Goal: Task Accomplishment & Management: Manage account settings

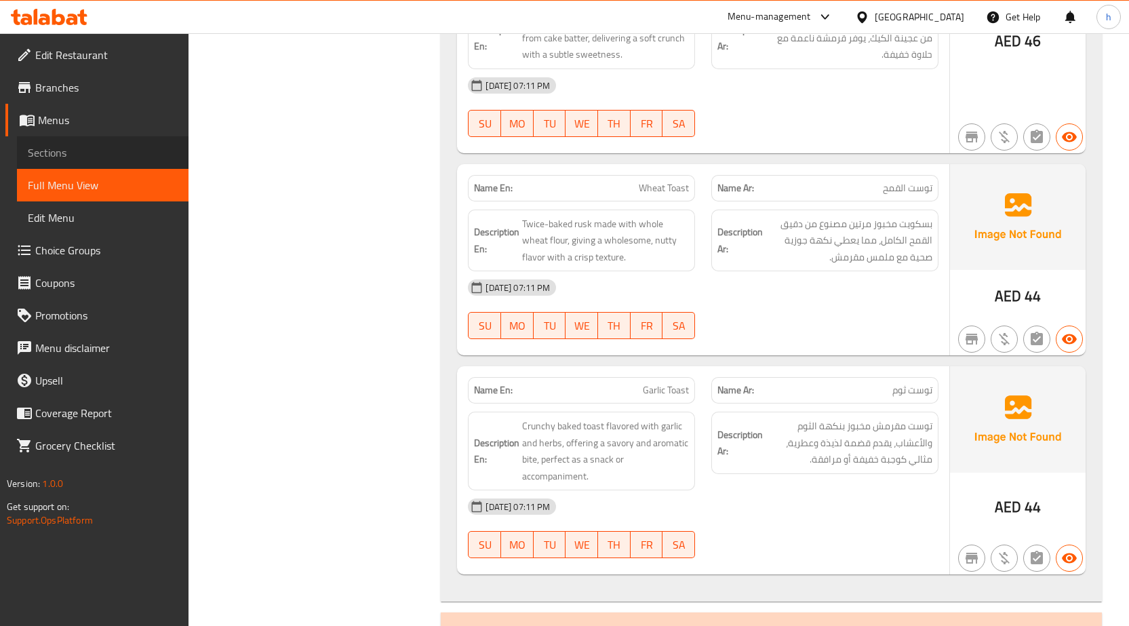
click at [79, 149] on span "Sections" at bounding box center [103, 152] width 150 height 16
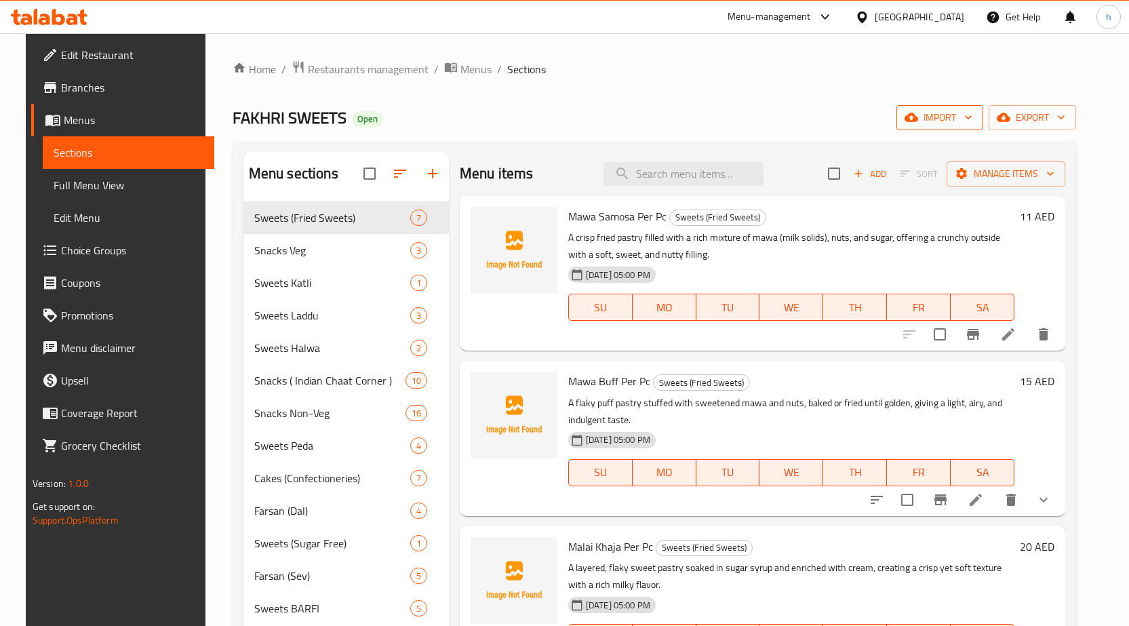
click at [972, 120] on span "import" at bounding box center [939, 117] width 65 height 17
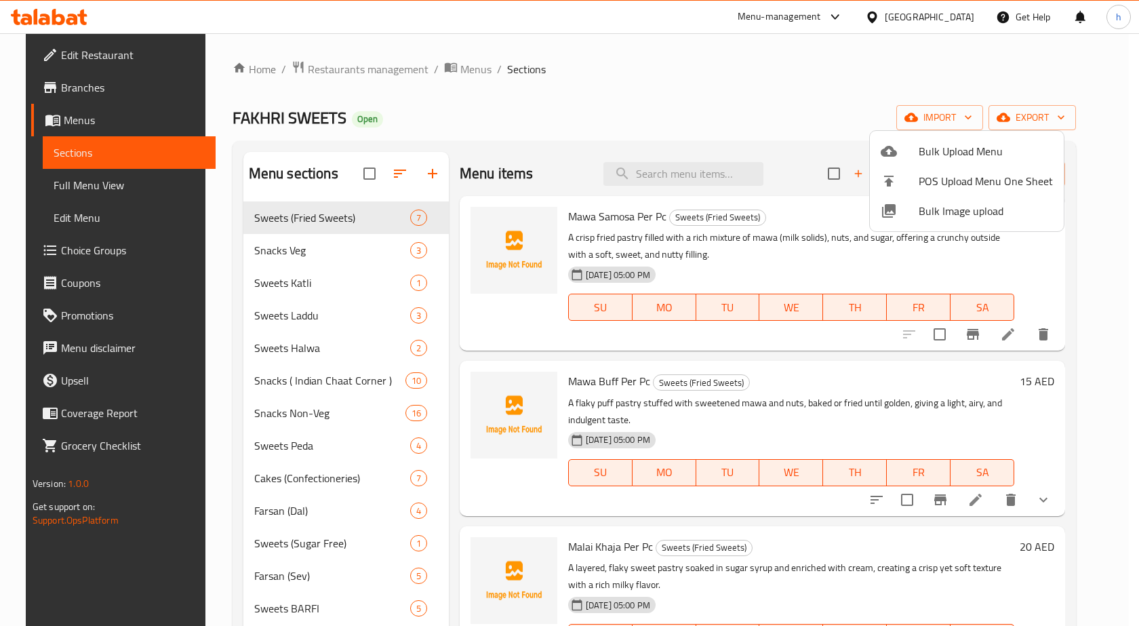
click at [807, 110] on div at bounding box center [569, 313] width 1139 height 626
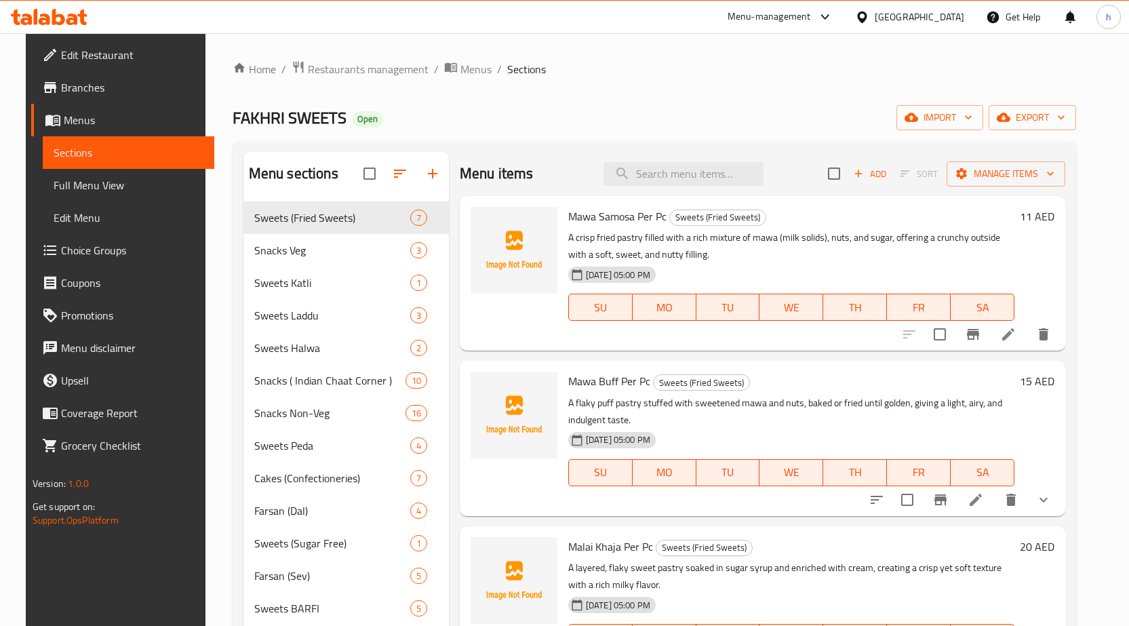
click at [536, 104] on div "Home / Restaurants management / Menus / Sections FAKHRI SWEETS Open import expo…" at bounding box center [654, 627] width 843 height 1134
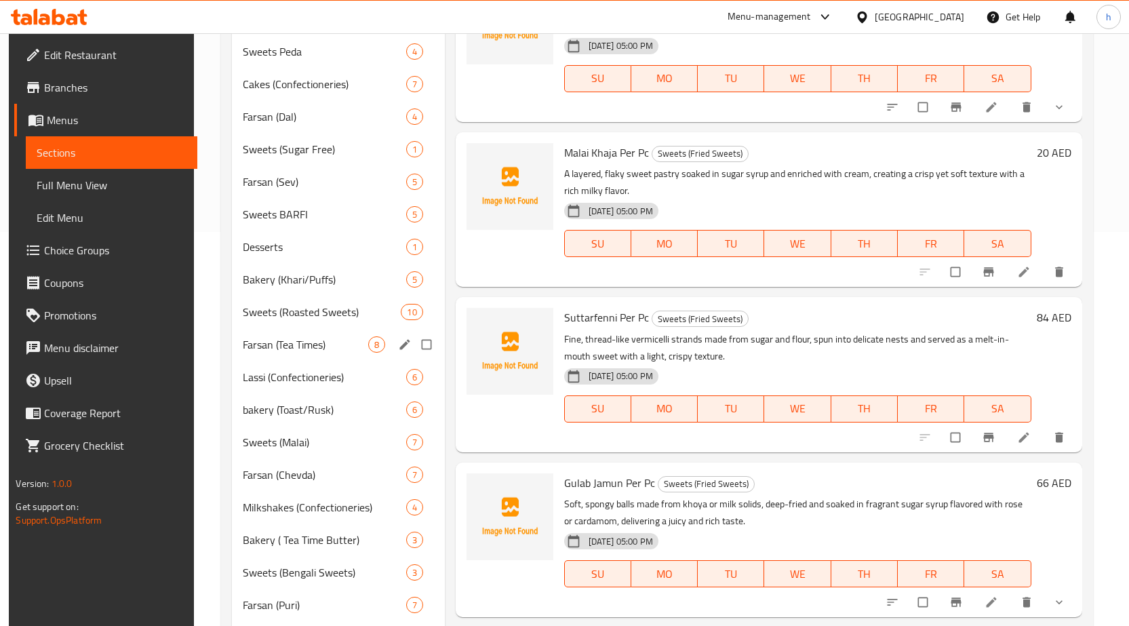
scroll to position [407, 0]
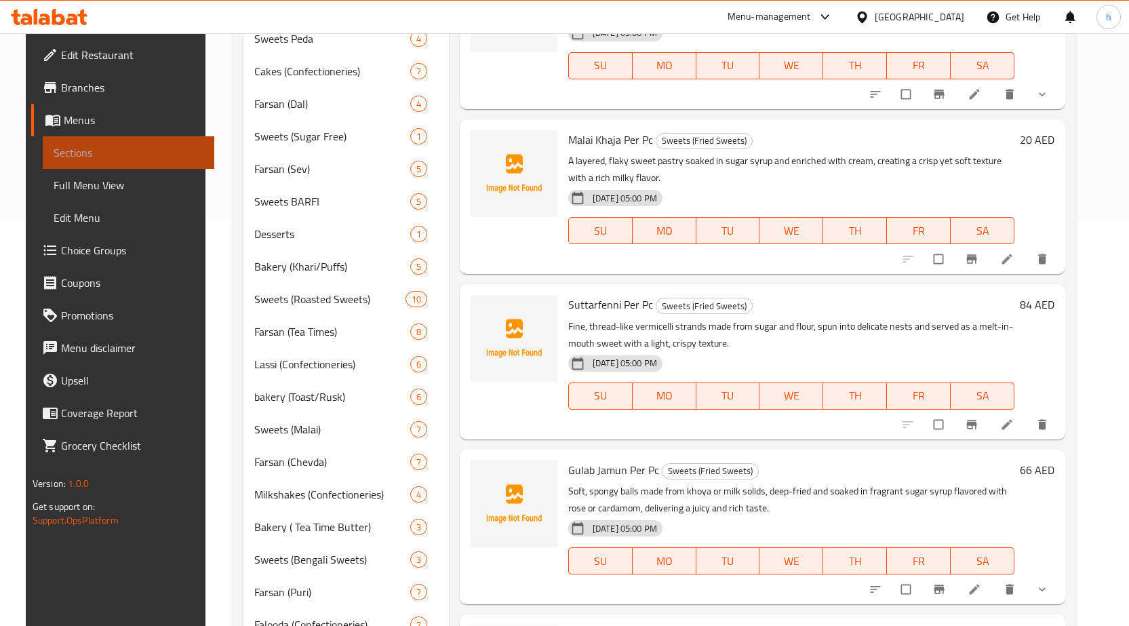
click at [166, 156] on span "Sections" at bounding box center [129, 152] width 150 height 16
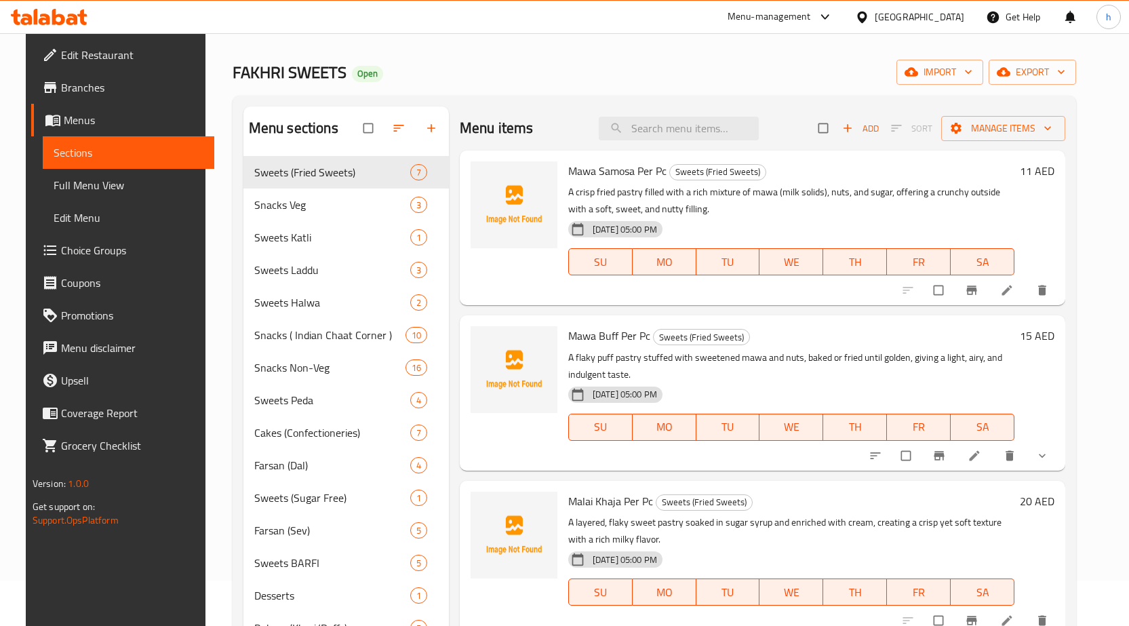
scroll to position [0, 0]
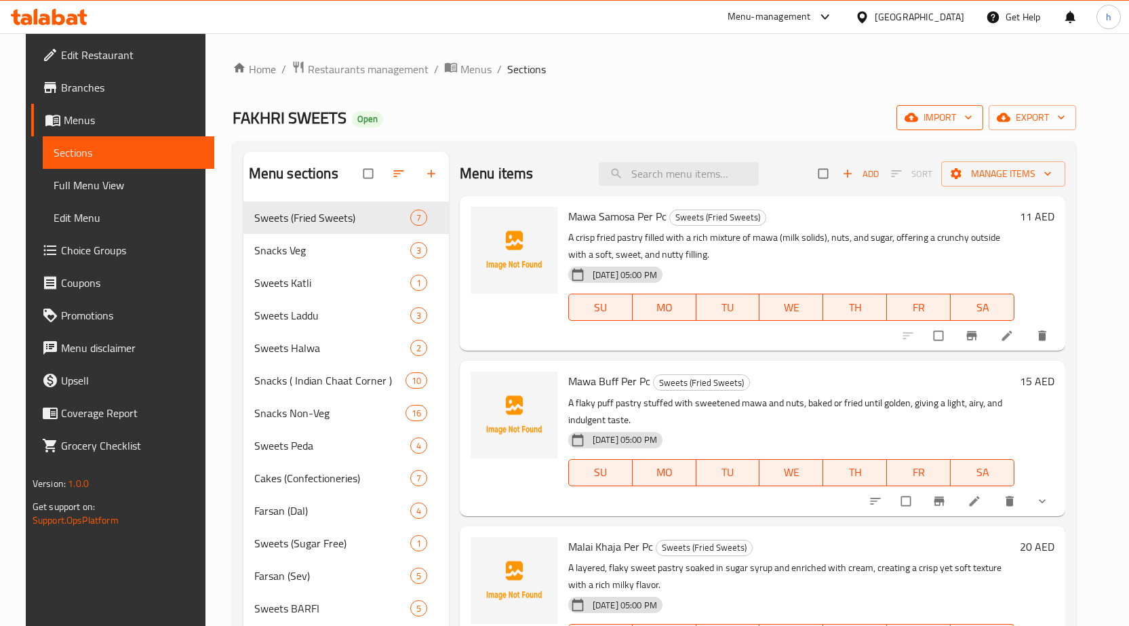
click at [918, 124] on icon "button" at bounding box center [911, 118] width 14 height 14
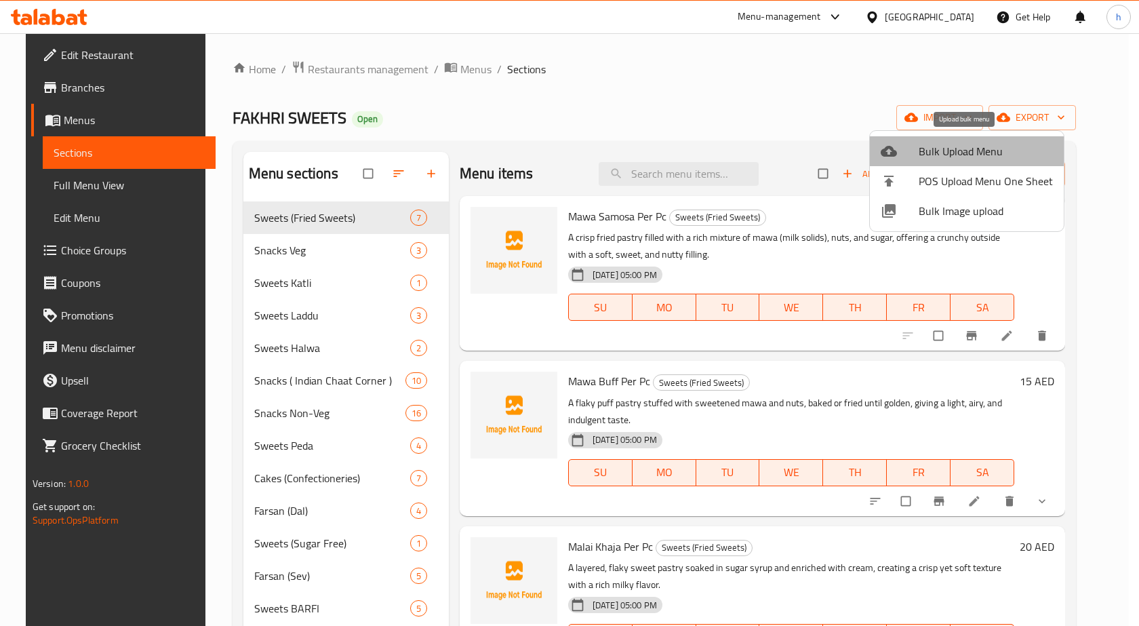
click at [970, 147] on span "Bulk Upload Menu" at bounding box center [986, 151] width 134 height 16
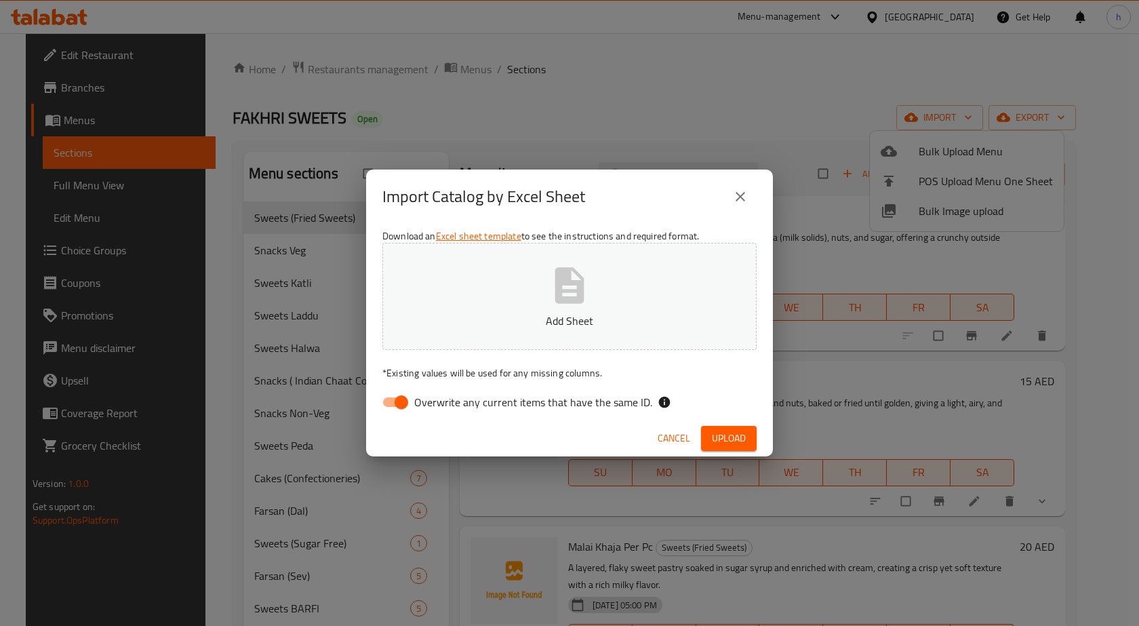
click at [396, 399] on input "Overwrite any current items that have the same ID." at bounding box center [401, 402] width 77 height 26
checkbox input "false"
click at [578, 304] on icon "button" at bounding box center [569, 285] width 43 height 43
click at [741, 435] on span "Upload" at bounding box center [729, 438] width 34 height 17
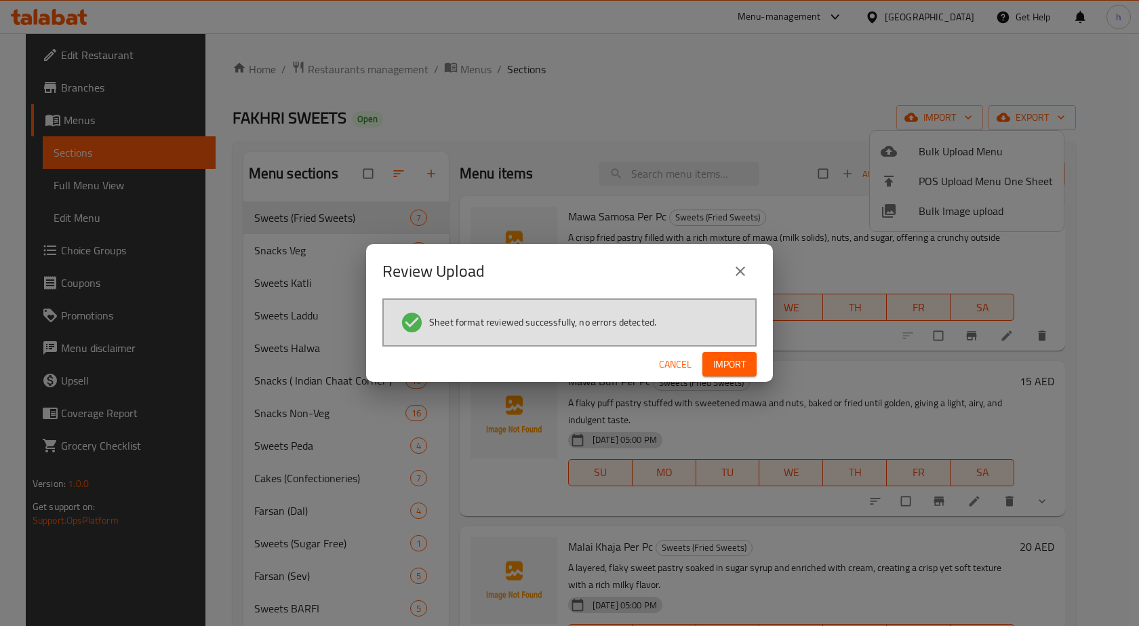
click at [741, 369] on span "Import" at bounding box center [729, 364] width 33 height 17
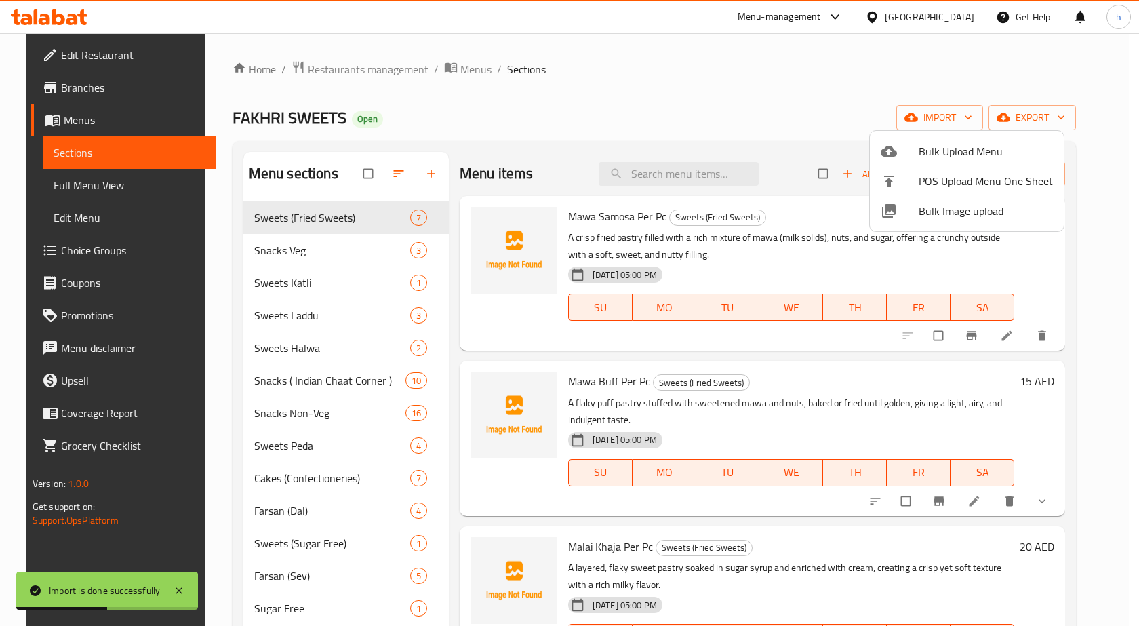
click at [67, 182] on div at bounding box center [569, 313] width 1139 height 626
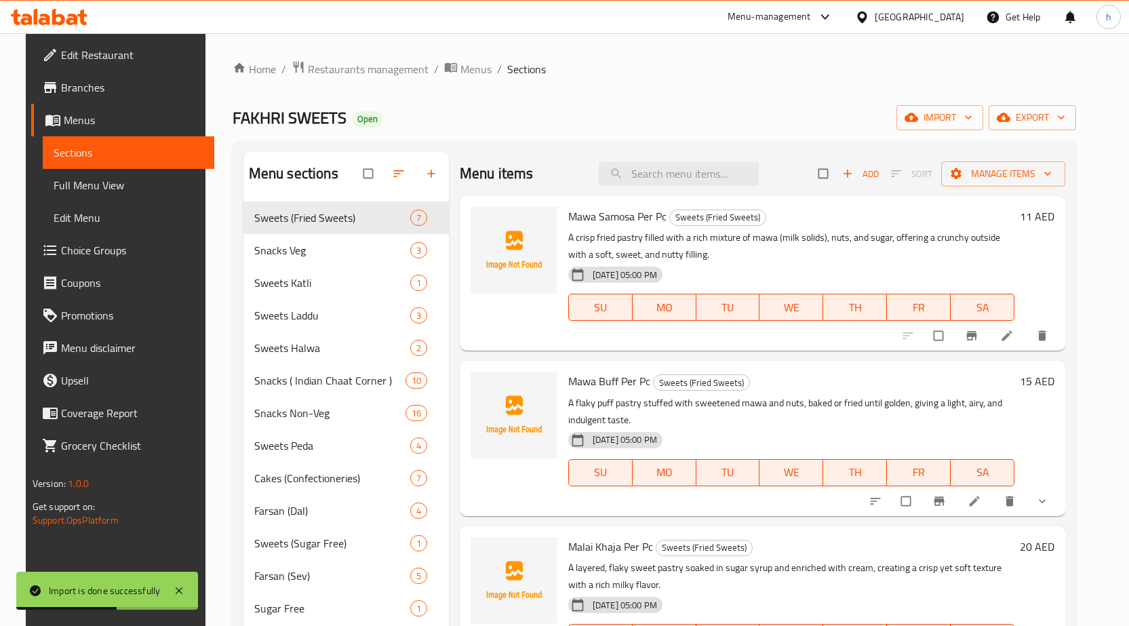
click at [67, 182] on span "Full Menu View" at bounding box center [129, 185] width 150 height 16
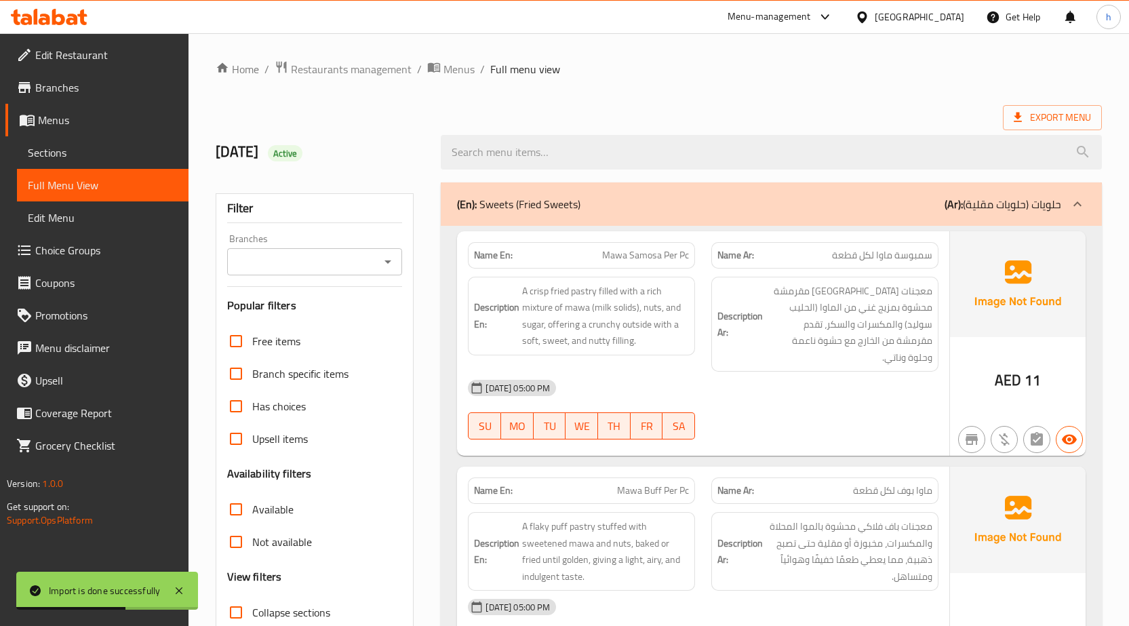
scroll to position [136, 0]
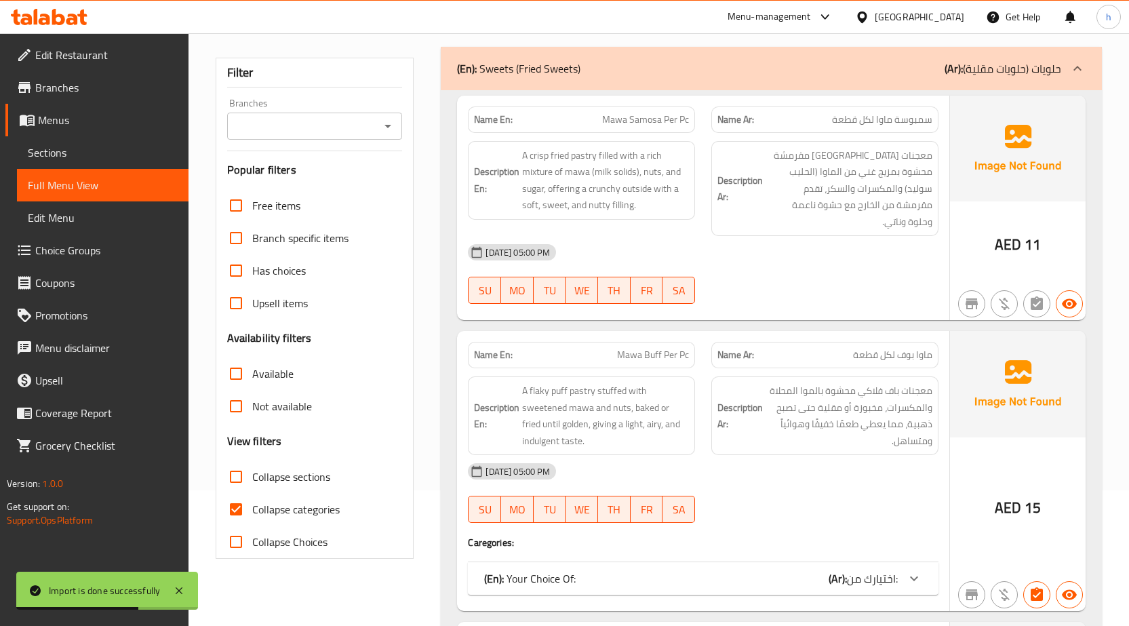
click at [240, 479] on input "Collapse sections" at bounding box center [236, 476] width 33 height 33
checkbox input "true"
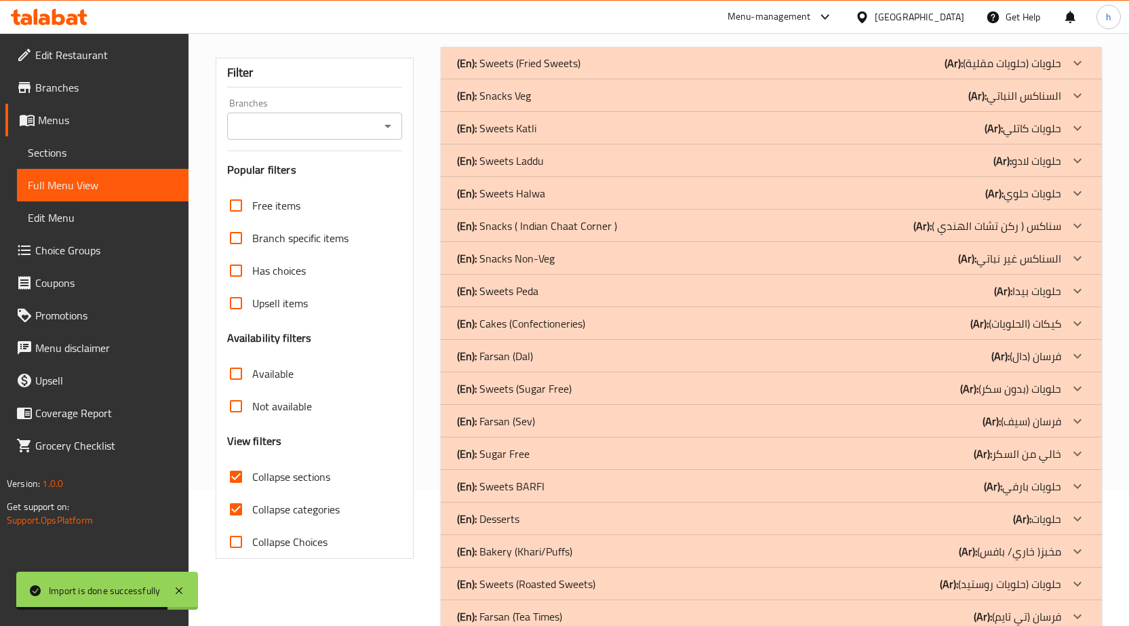
click at [235, 511] on input "Collapse categories" at bounding box center [236, 509] width 33 height 33
checkbox input "false"
click at [280, 574] on div "Filter Branches Branches Popular filters Free items Branch specific items Has c…" at bounding box center [320, 568] width 226 height 1058
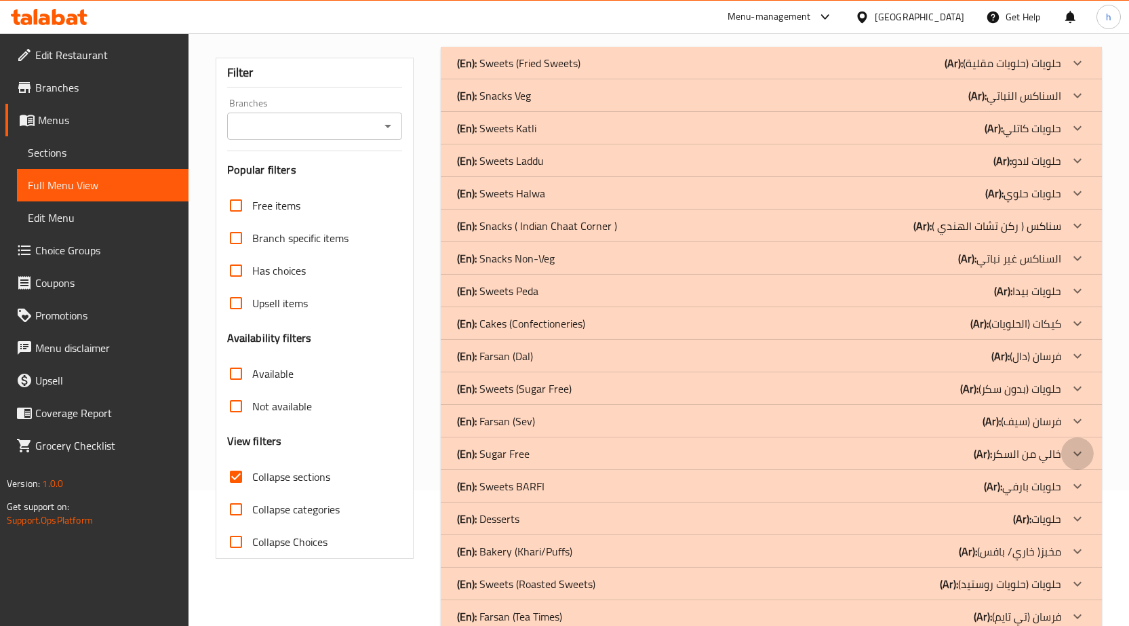
click at [1077, 456] on icon at bounding box center [1077, 453] width 16 height 16
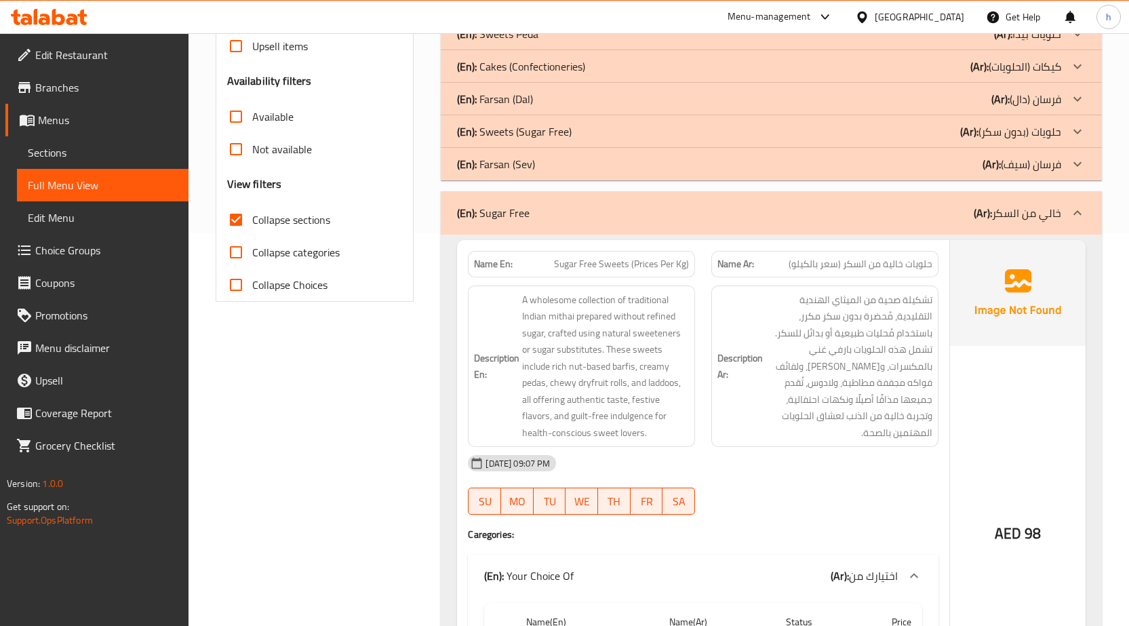
scroll to position [271, 0]
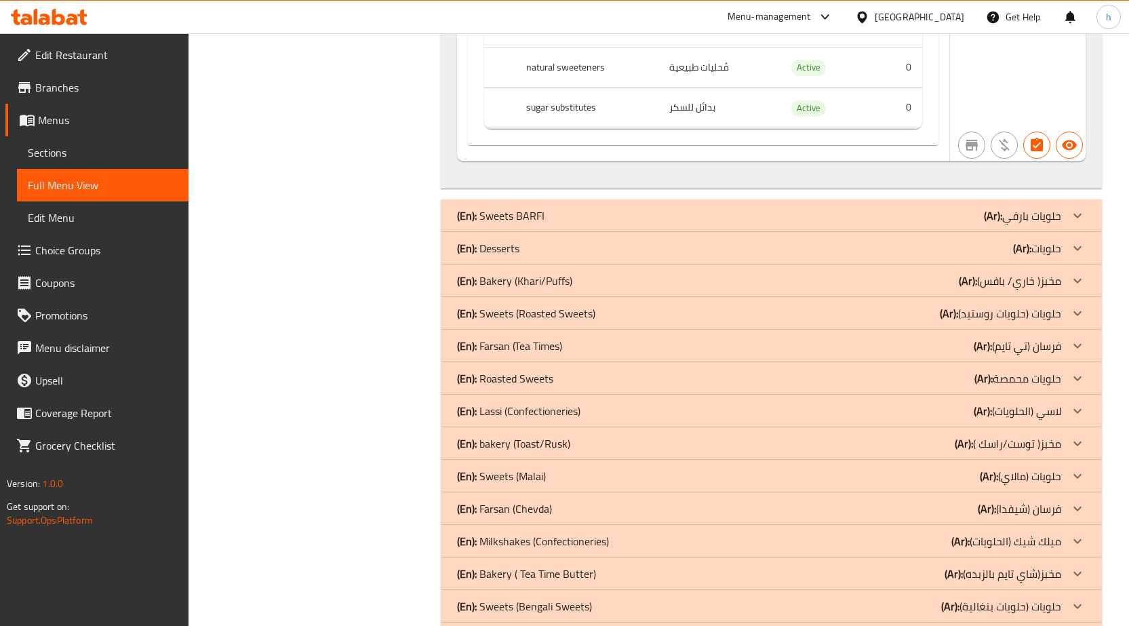
click at [620, 382] on div "(En): Roasted Sweets (Ar): حلويات محمصة" at bounding box center [759, 378] width 604 height 16
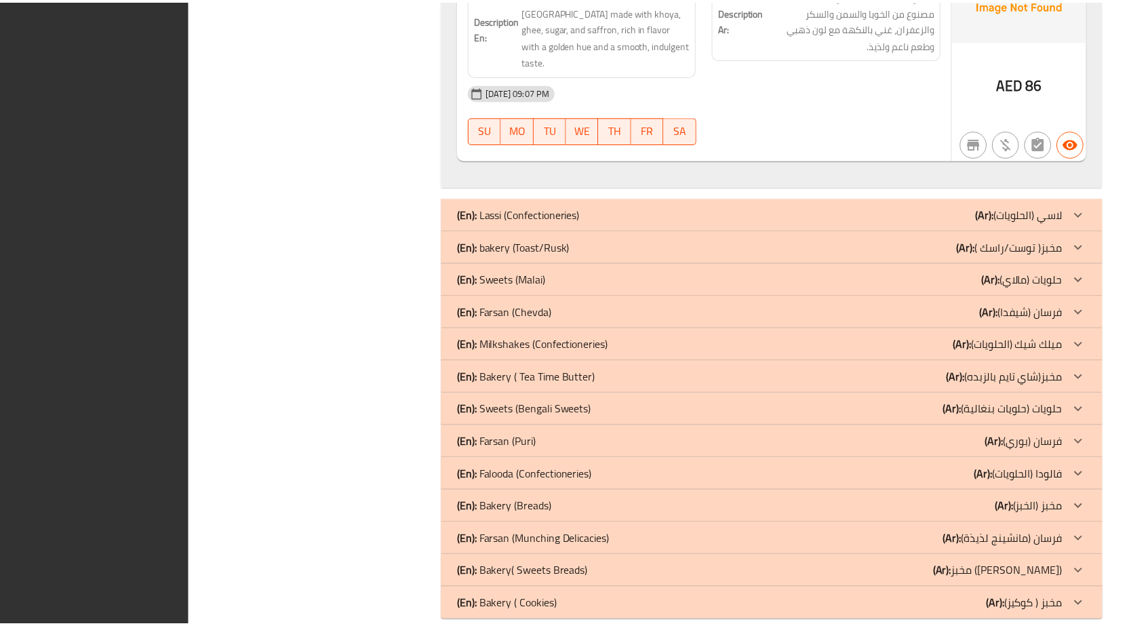
scroll to position [3432, 0]
